Goal: Task Accomplishment & Management: Manage account settings

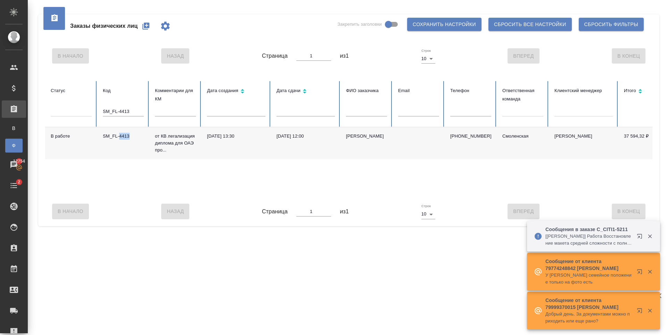
click at [146, 26] on icon "button" at bounding box center [145, 26] width 7 height 7
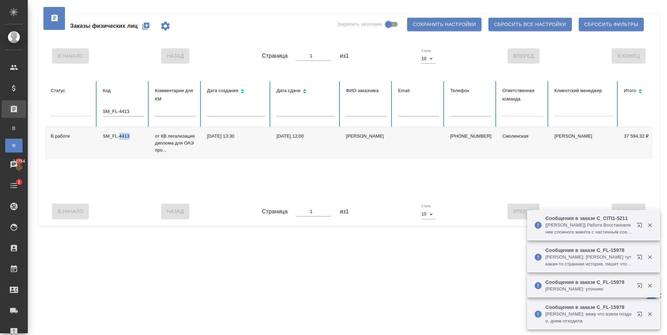
click at [642, 258] on icon "button" at bounding box center [639, 257] width 5 height 5
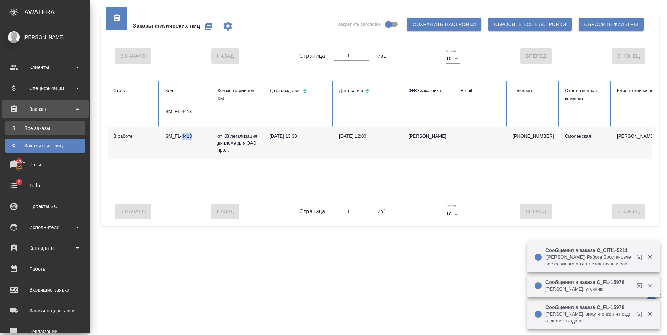
click at [23, 131] on div "Все заказы" at bounding box center [45, 128] width 73 height 7
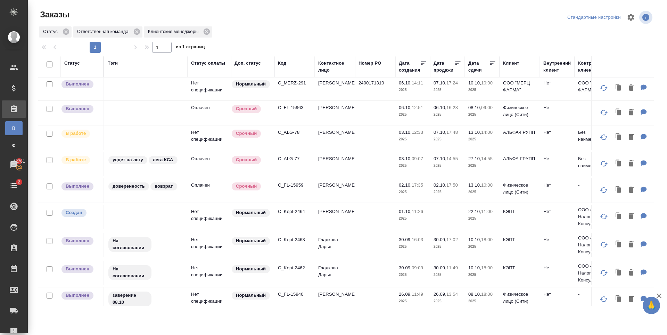
scroll to position [313, 0]
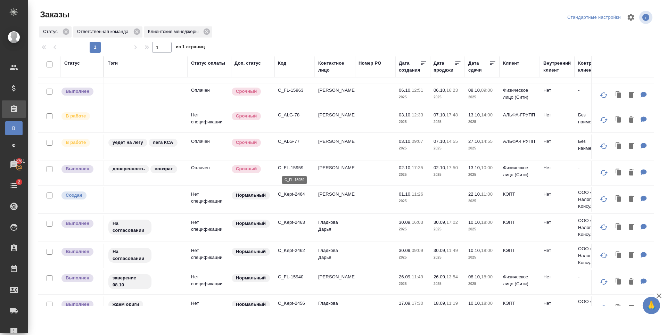
click at [299, 167] on p "C_FL-15959" at bounding box center [294, 167] width 33 height 7
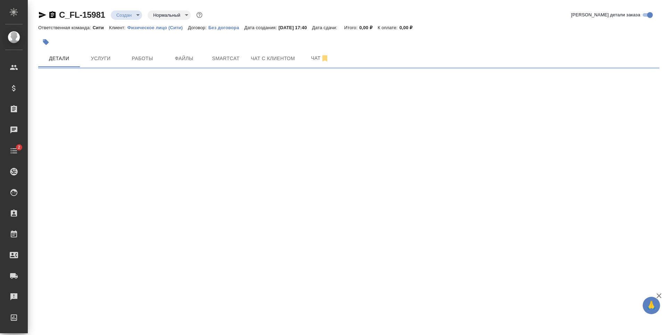
select select "RU"
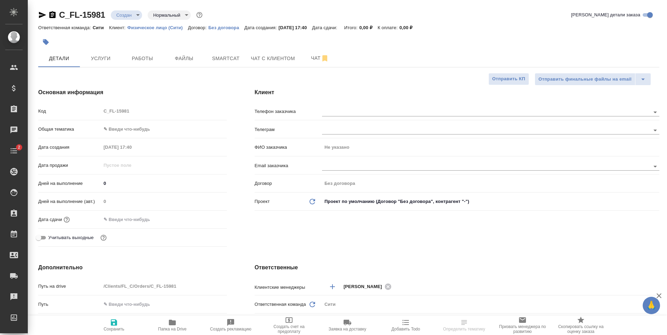
type textarea "x"
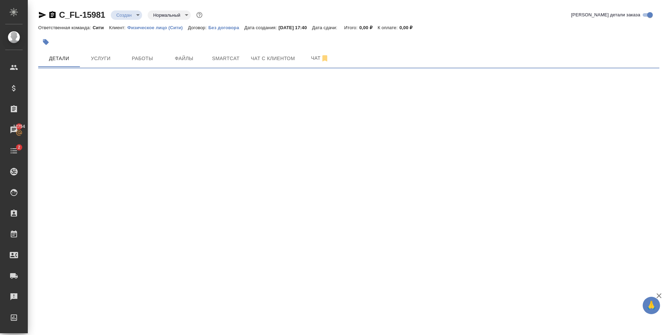
select select "RU"
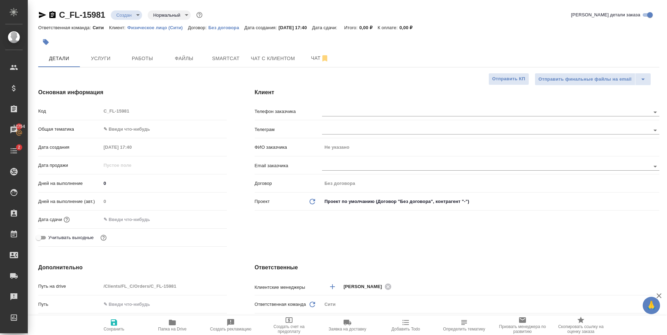
type textarea "x"
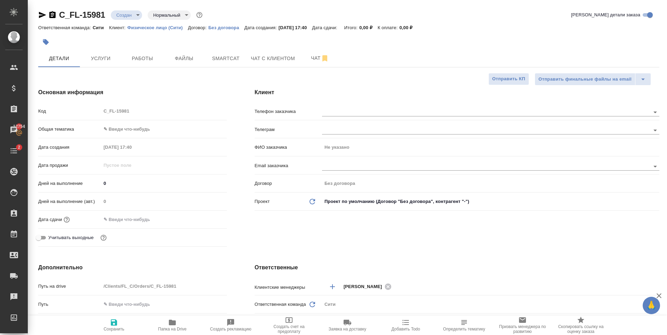
type textarea "x"
click at [108, 60] on span "Услуги" at bounding box center [100, 58] width 33 height 9
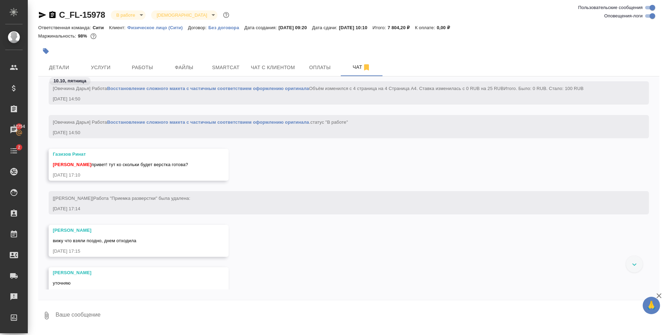
scroll to position [1156, 0]
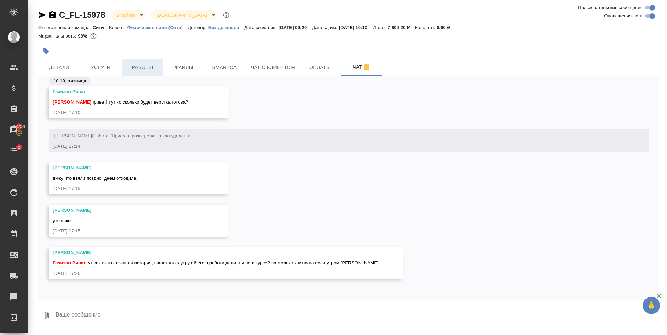
click at [130, 62] on button "Работы" at bounding box center [143, 67] width 42 height 17
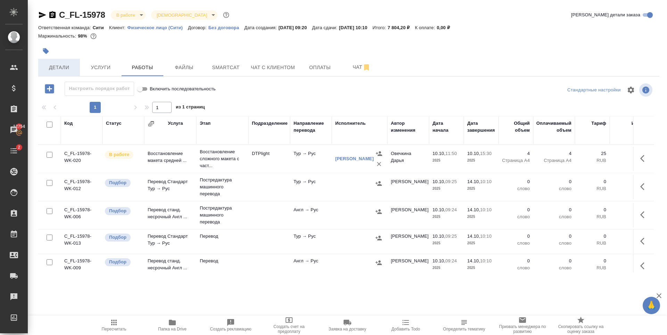
click at [59, 66] on span "Детали" at bounding box center [58, 67] width 33 height 9
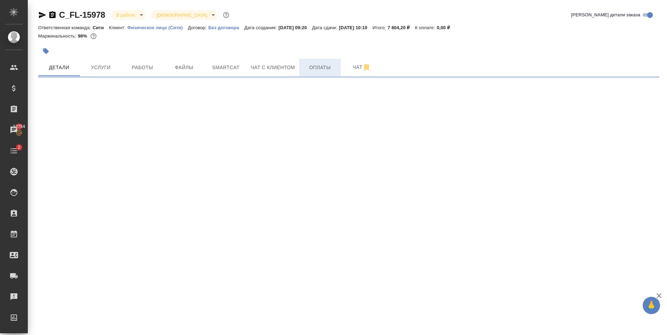
select select "RU"
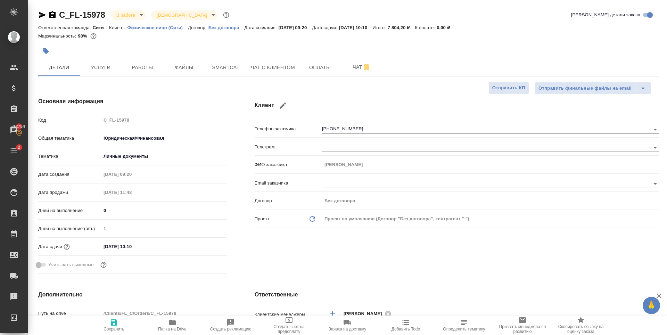
type textarea "x"
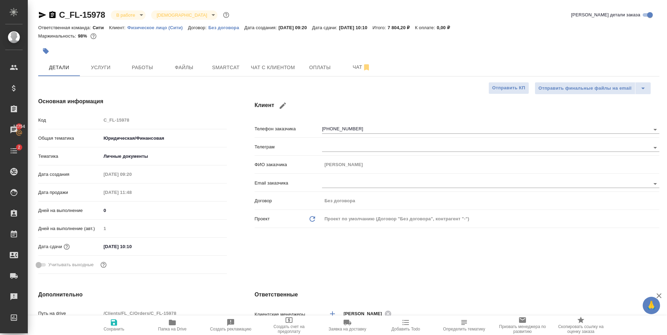
type textarea "x"
click at [345, 70] on span "Чат" at bounding box center [361, 67] width 33 height 9
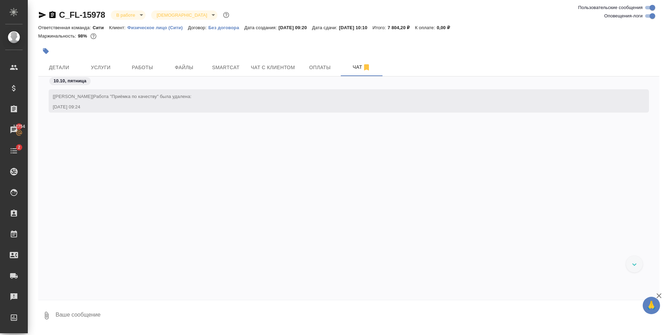
scroll to position [1156, 0]
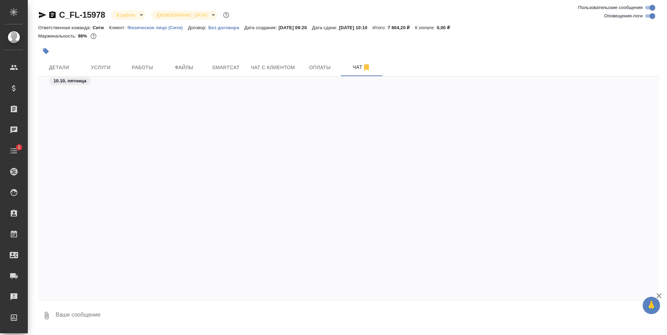
scroll to position [1156, 0]
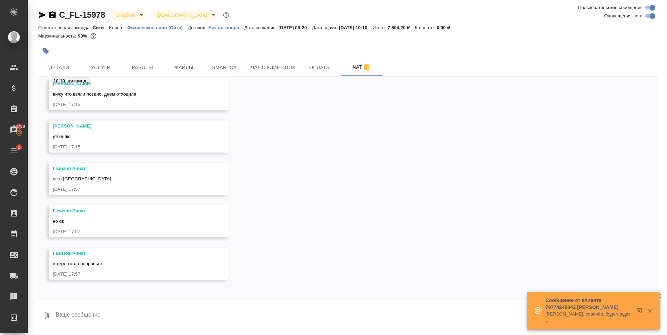
scroll to position [1241, 0]
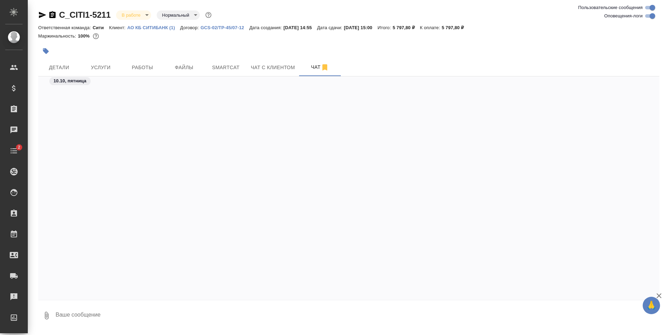
scroll to position [1642, 0]
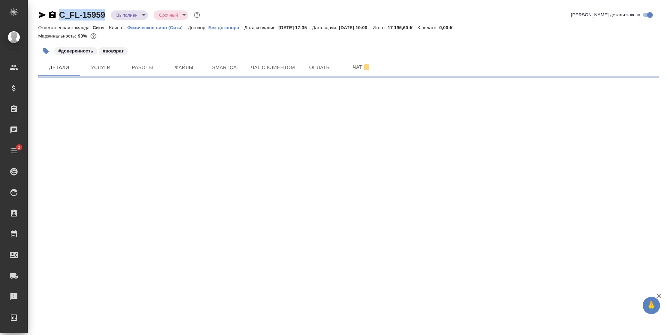
drag, startPoint x: 107, startPoint y: 18, endPoint x: 58, endPoint y: 18, distance: 49.3
click at [58, 18] on div "C_FL-15959 Выполнен completed Срочный urgent" at bounding box center [119, 14] width 163 height 11
copy link "C_FL-15959"
select select "RU"
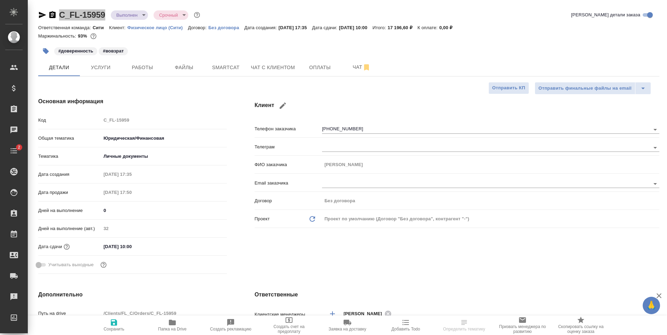
type textarea "x"
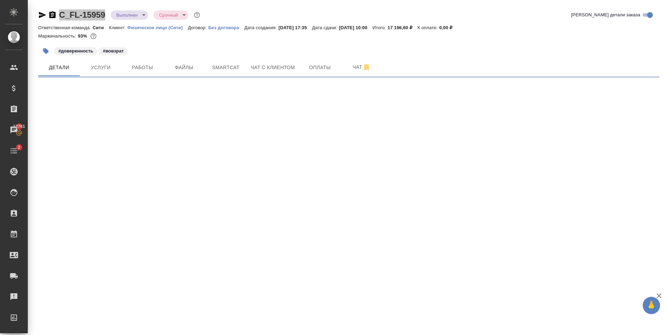
select select "RU"
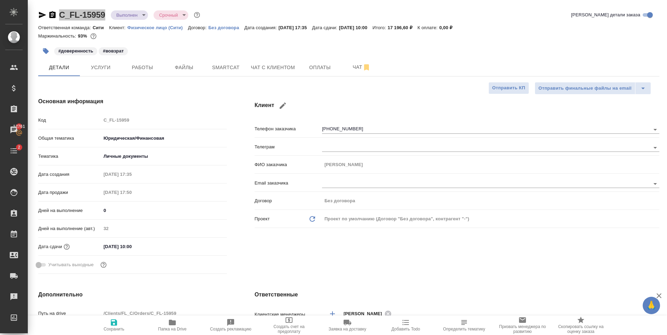
type textarea "x"
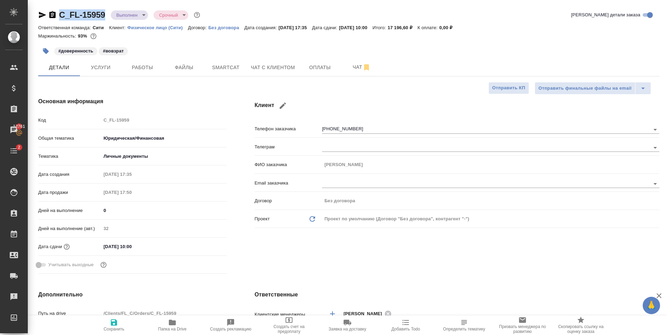
type textarea "x"
click at [272, 69] on span "Чат с клиентом" at bounding box center [273, 67] width 44 height 9
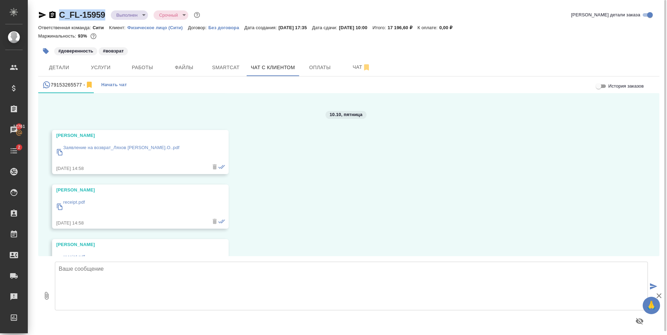
scroll to position [1140, 0]
click at [106, 150] on p "Заявление на возврат_Ляхов К.О..pdf" at bounding box center [121, 148] width 116 height 7
